Goal: Task Accomplishment & Management: Use online tool/utility

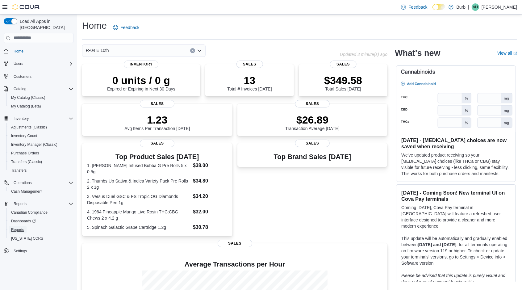
click at [19, 227] on span "Reports" at bounding box center [17, 229] width 13 height 5
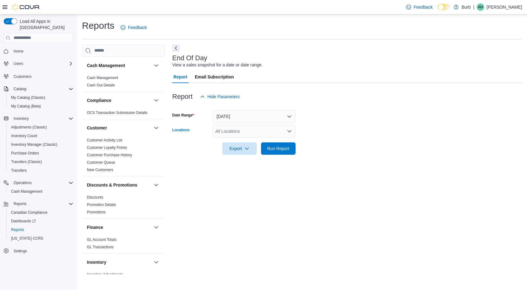
click at [238, 135] on div "All Locations" at bounding box center [254, 131] width 83 height 12
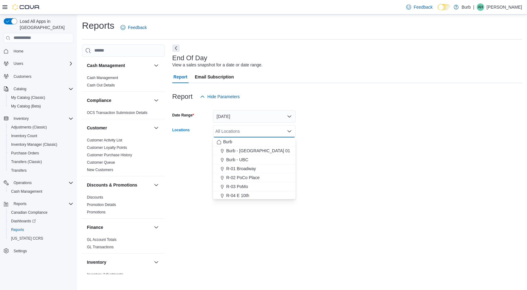
click at [252, 191] on button "R-04 E 10th" at bounding box center [254, 195] width 83 height 9
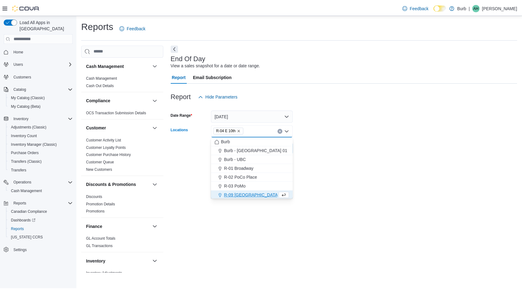
scroll to position [1, 0]
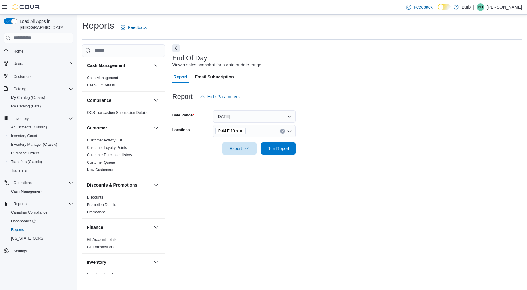
click at [358, 170] on div "End Of Day View a sales snapshot for a date or date range. Report Email Subscri…" at bounding box center [347, 159] width 350 height 230
click at [286, 150] on span "Run Report" at bounding box center [278, 148] width 22 height 6
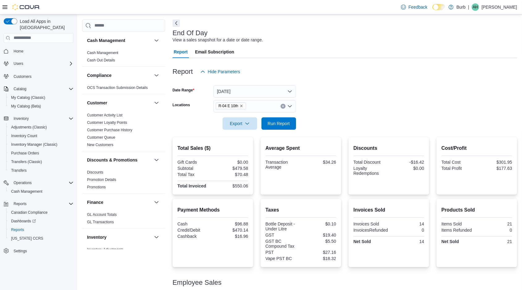
scroll to position [53, 0]
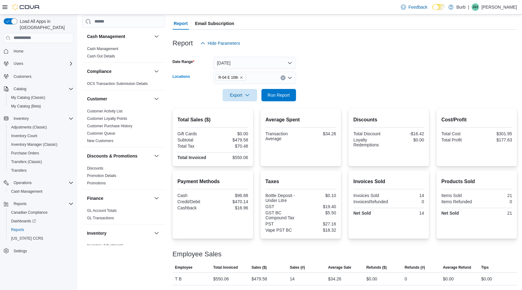
click at [282, 78] on icon "Clear input" at bounding box center [283, 78] width 2 height 2
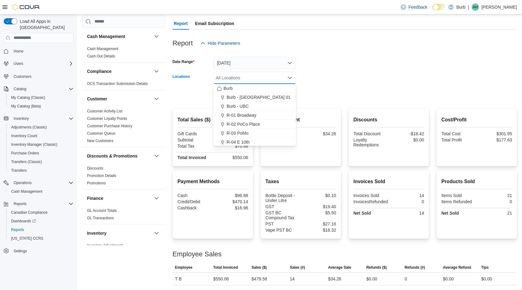
click at [255, 113] on span "R-01 Broadway" at bounding box center [241, 115] width 30 height 6
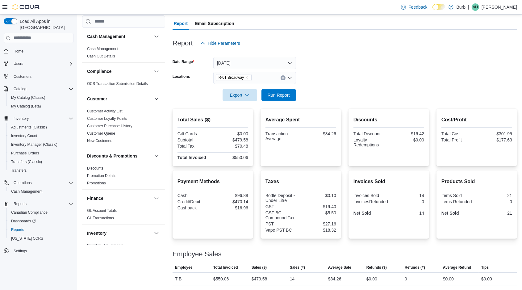
drag, startPoint x: 309, startPoint y: 93, endPoint x: 300, endPoint y: 98, distance: 11.0
click at [310, 93] on form "Date Range [DATE] Locations R-01 Broadway Export Run Report" at bounding box center [344, 75] width 344 height 52
click at [284, 94] on span "Run Report" at bounding box center [278, 95] width 22 height 6
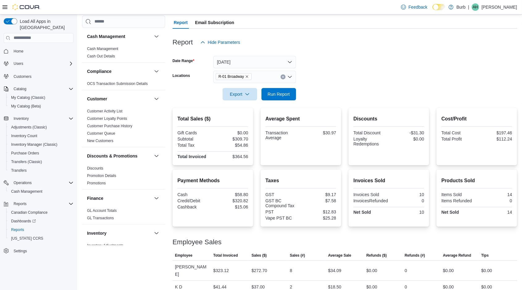
scroll to position [55, 0]
click at [282, 77] on icon "Clear input" at bounding box center [283, 77] width 2 height 2
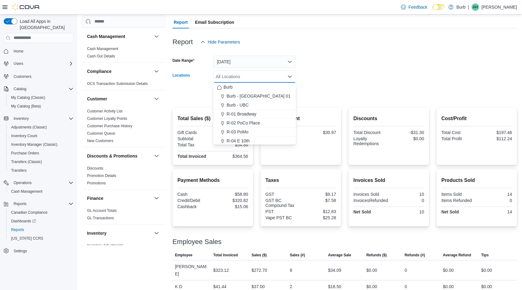
scroll to position [36, 0]
click at [270, 93] on div "R-03 PoMo" at bounding box center [254, 95] width 75 height 6
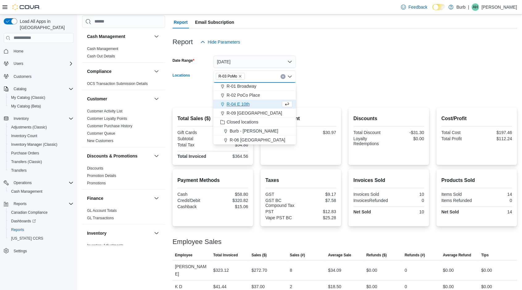
scroll to position [28, 0]
click at [312, 89] on form "Date Range [DATE] Locations R-03 PoMo Combo box. Selected. R-03 PoMo. Press Bac…" at bounding box center [344, 74] width 344 height 52
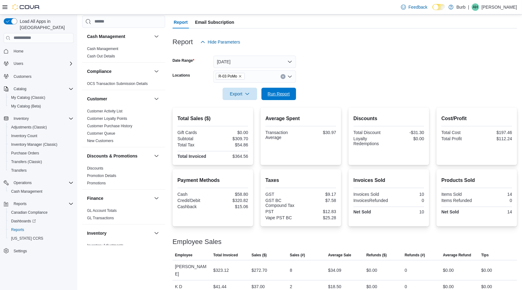
click at [285, 91] on span "Run Report" at bounding box center [278, 94] width 22 height 6
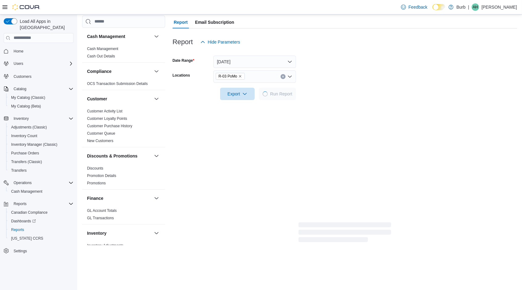
scroll to position [53, 0]
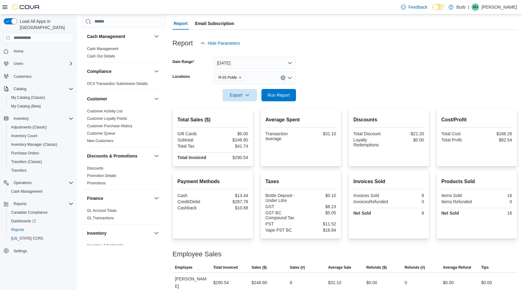
click at [281, 78] on button "Clear input" at bounding box center [282, 77] width 5 height 5
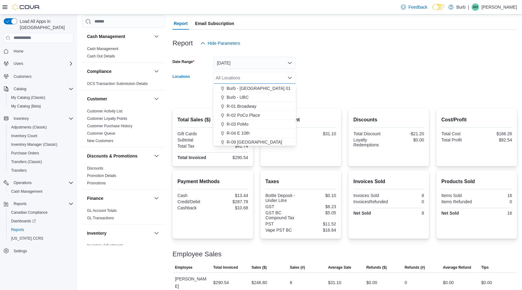
scroll to position [0, 0]
click at [266, 120] on button "R-02 PoCo Place" at bounding box center [254, 124] width 83 height 9
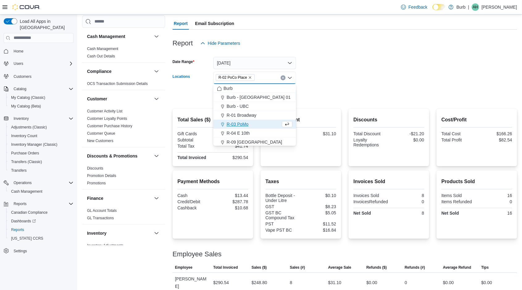
click at [316, 97] on form "Date Range [DATE] Locations R-02 [GEOGRAPHIC_DATA] Combo box. Selected. R-02 [G…" at bounding box center [344, 75] width 344 height 52
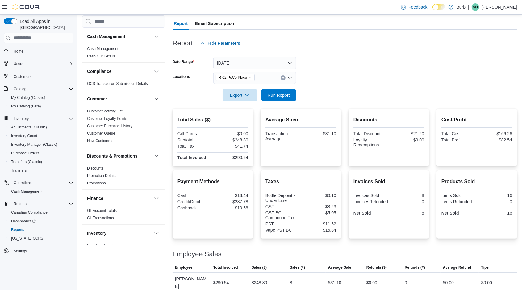
click at [290, 97] on span "Run Report" at bounding box center [278, 95] width 27 height 12
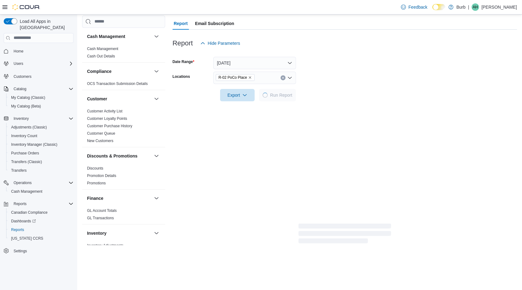
scroll to position [42, 0]
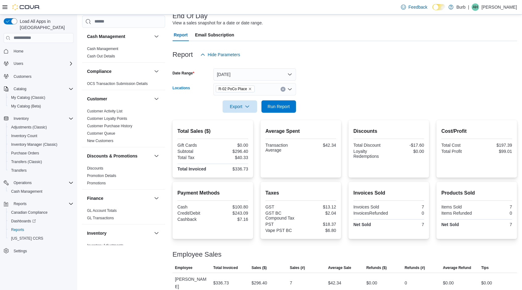
click at [282, 89] on icon "Clear input" at bounding box center [283, 89] width 2 height 2
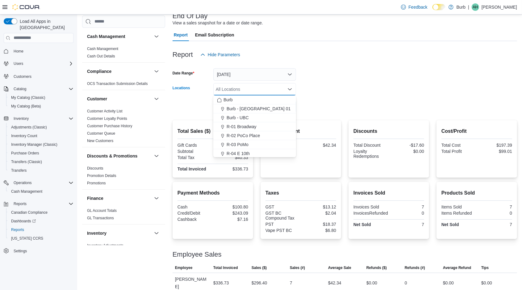
click at [263, 118] on div "Burb - UBC" at bounding box center [254, 117] width 75 height 6
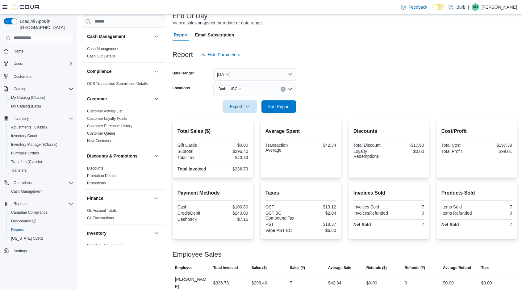
click at [323, 105] on form "Date Range [DATE] Locations Burb - UBC Export Run Report" at bounding box center [344, 87] width 344 height 52
click at [292, 107] on span "Run Report" at bounding box center [278, 106] width 27 height 12
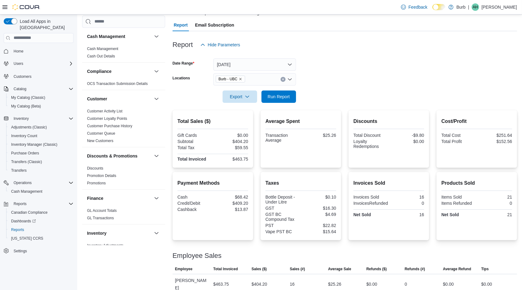
scroll to position [60, 0]
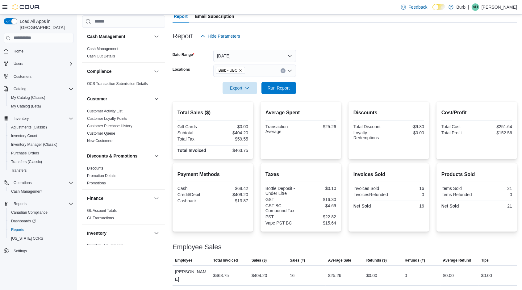
click at [284, 70] on button "Clear input" at bounding box center [282, 70] width 5 height 5
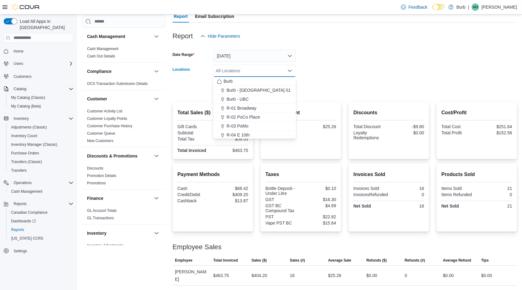
click at [279, 135] on div "R-04 E 10th" at bounding box center [254, 135] width 75 height 6
click at [332, 85] on form "Date Range [DATE] Locations R-04 E 10th Combo box. Selected. R-04 E 10th. Press…" at bounding box center [344, 68] width 344 height 52
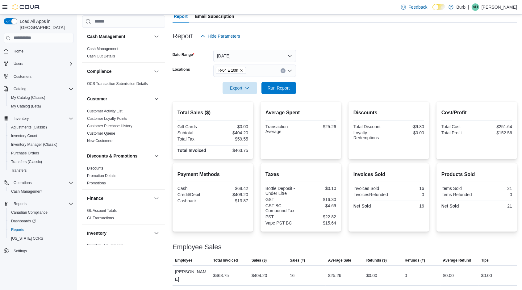
click at [292, 87] on button "Run Report" at bounding box center [278, 88] width 35 height 12
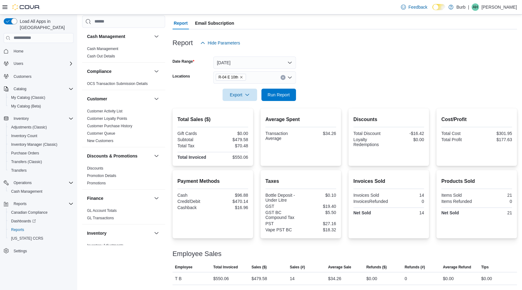
scroll to position [53, 0]
